Goal: Transaction & Acquisition: Obtain resource

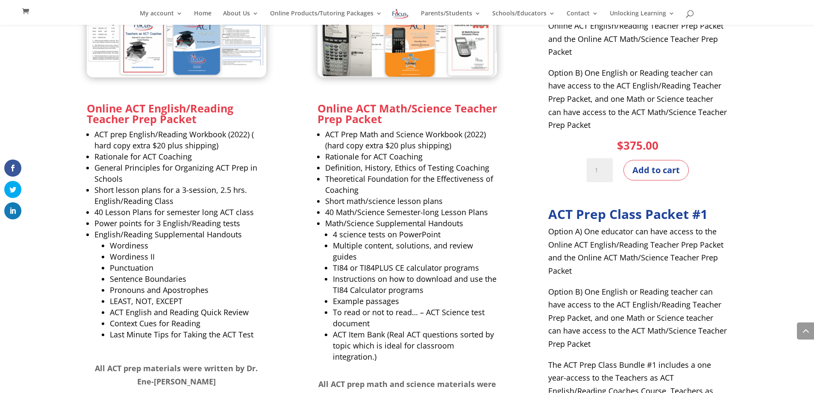
scroll to position [889, 0]
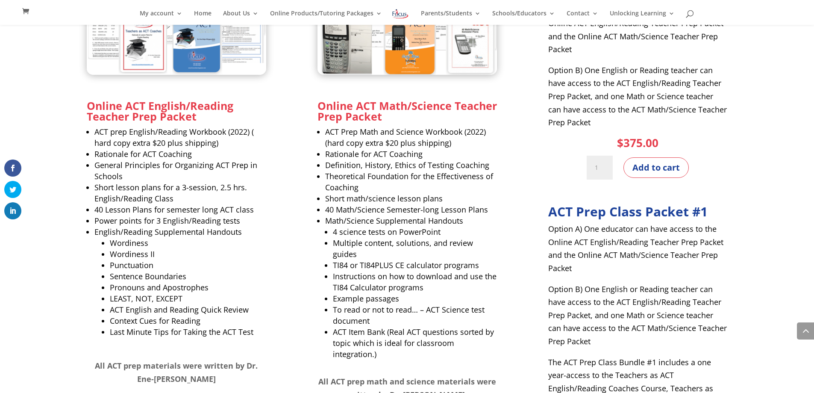
click at [161, 113] on strong "Online ACT English/Reading Teacher Prep Packet" at bounding box center [160, 110] width 147 height 25
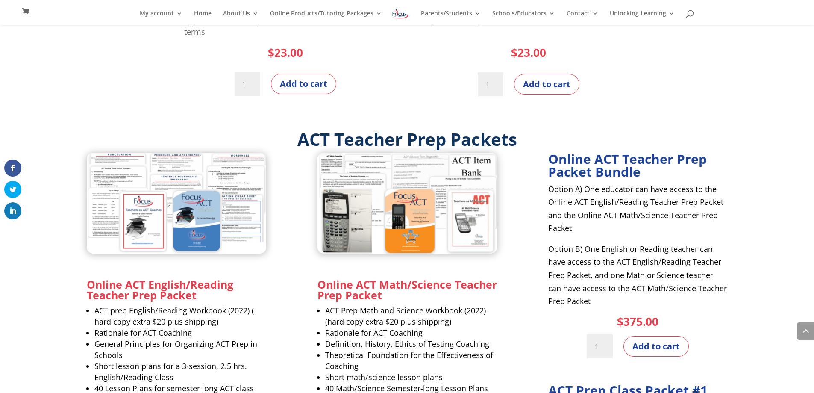
scroll to position [684, 0]
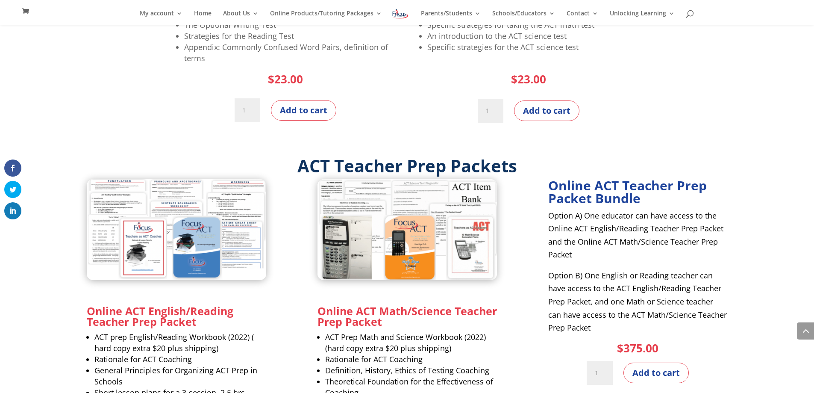
click at [167, 272] on img at bounding box center [176, 229] width 179 height 101
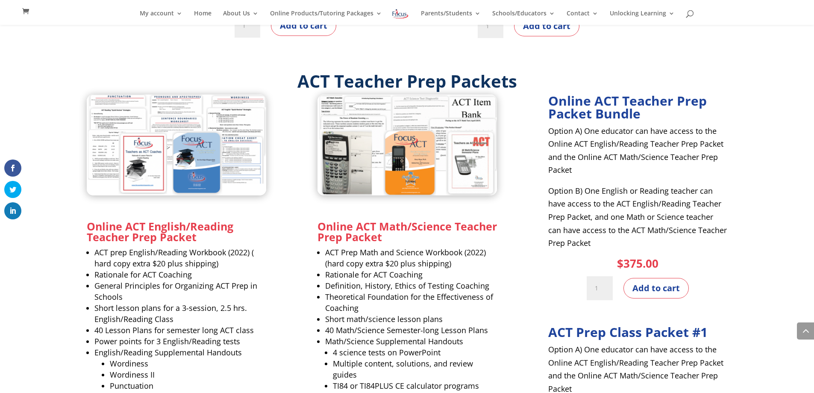
scroll to position [764, 0]
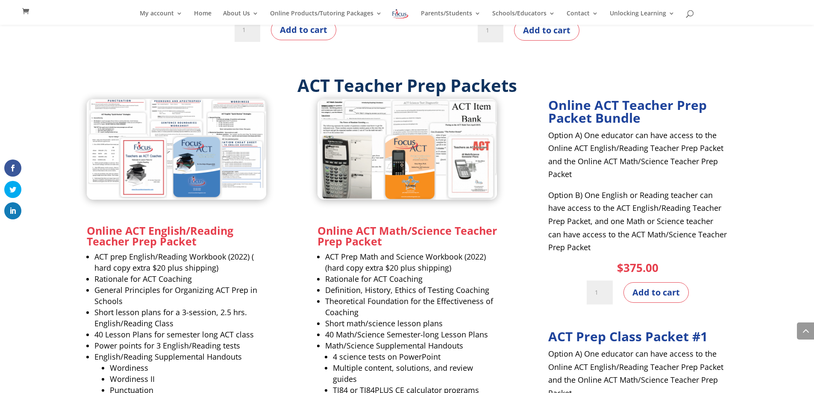
click at [204, 140] on img at bounding box center [176, 149] width 179 height 101
click at [102, 181] on img at bounding box center [176, 149] width 179 height 101
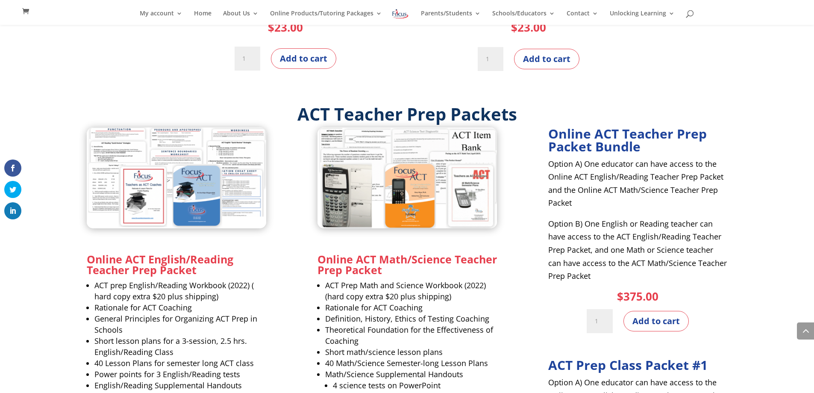
scroll to position [730, 0]
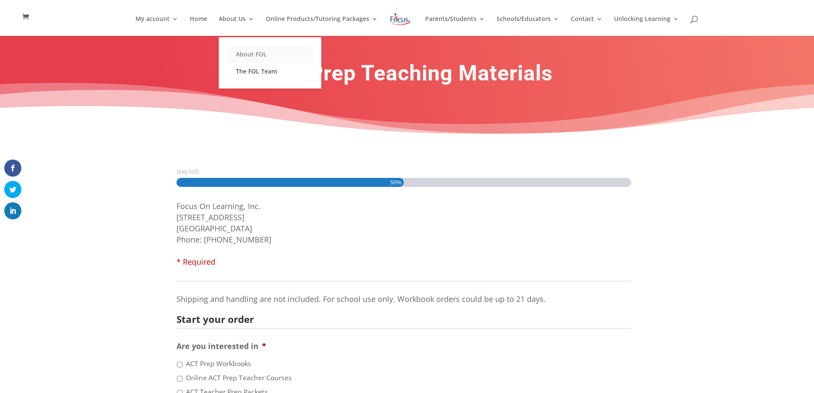
click at [251, 51] on link "About FOL" at bounding box center [269, 54] width 85 height 17
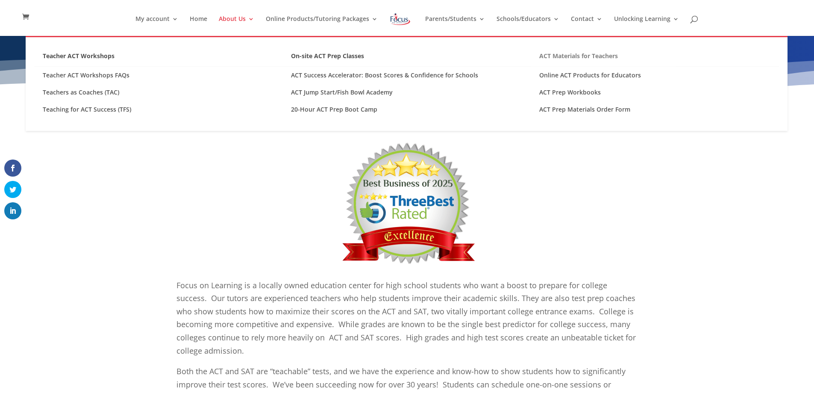
click at [578, 56] on link "ACT Materials for Teachers" at bounding box center [655, 58] width 248 height 17
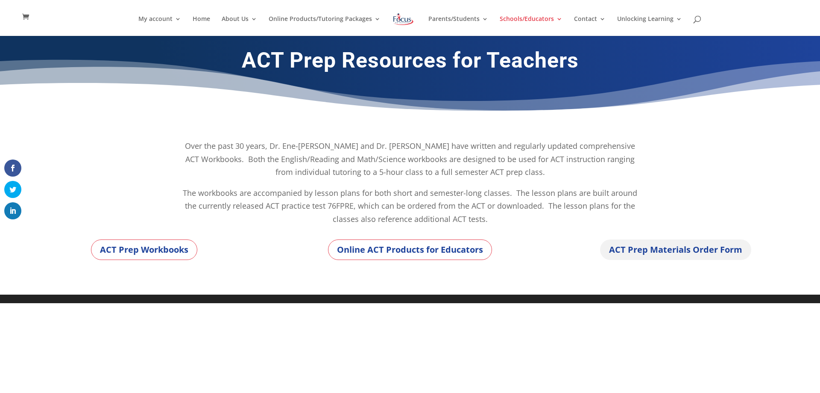
click at [659, 252] on link "ACT Prep Materials Order Form" at bounding box center [675, 249] width 151 height 21
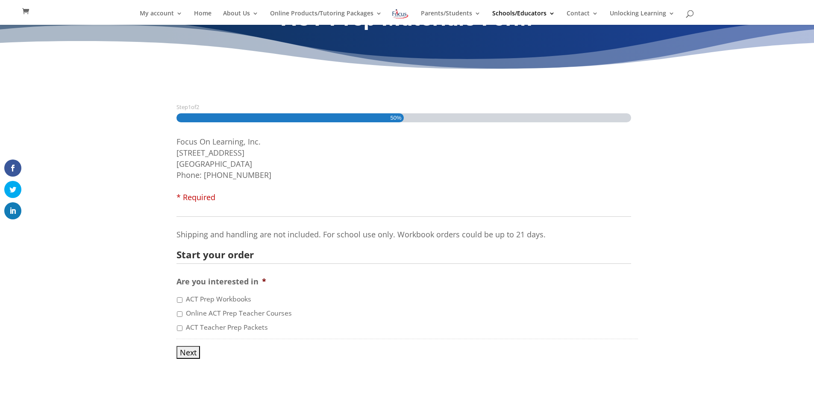
scroll to position [34, 0]
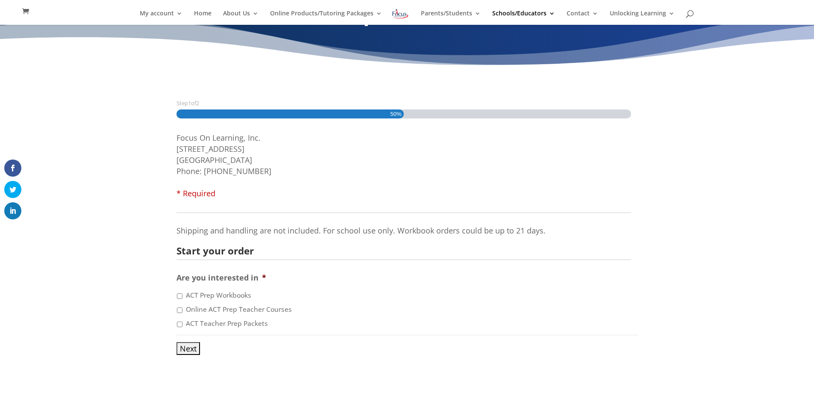
click at [178, 323] on input "ACT Teacher Prep Packets" at bounding box center [180, 324] width 6 height 6
checkbox input "true"
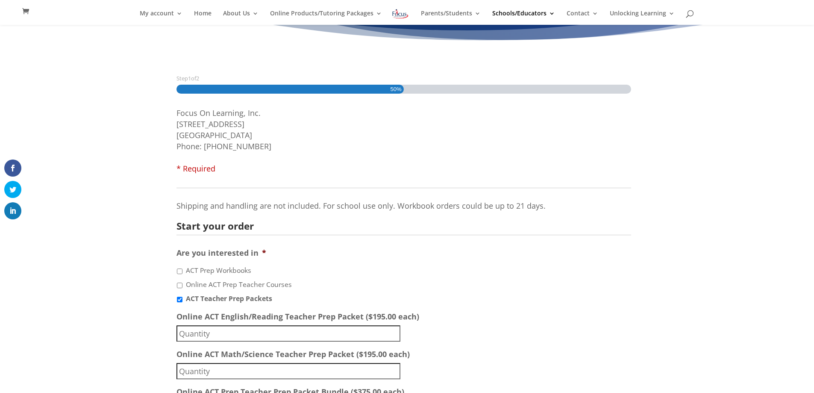
scroll to position [0, 0]
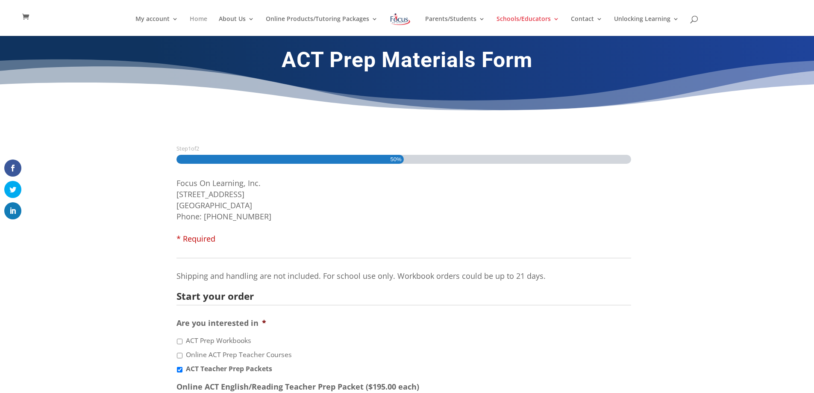
click at [206, 22] on link "Home" at bounding box center [199, 26] width 18 height 20
